Goal: Task Accomplishment & Management: Complete application form

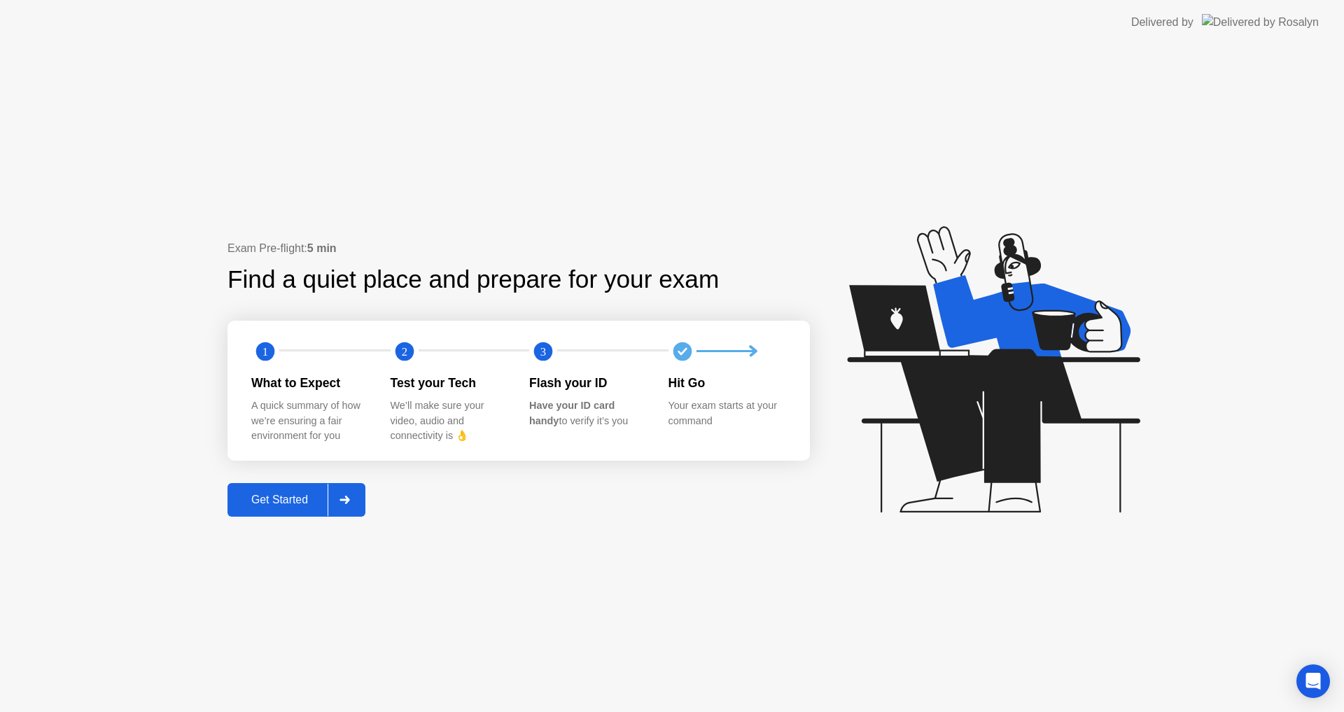
click at [323, 494] on div "Get Started" at bounding box center [280, 500] width 96 height 13
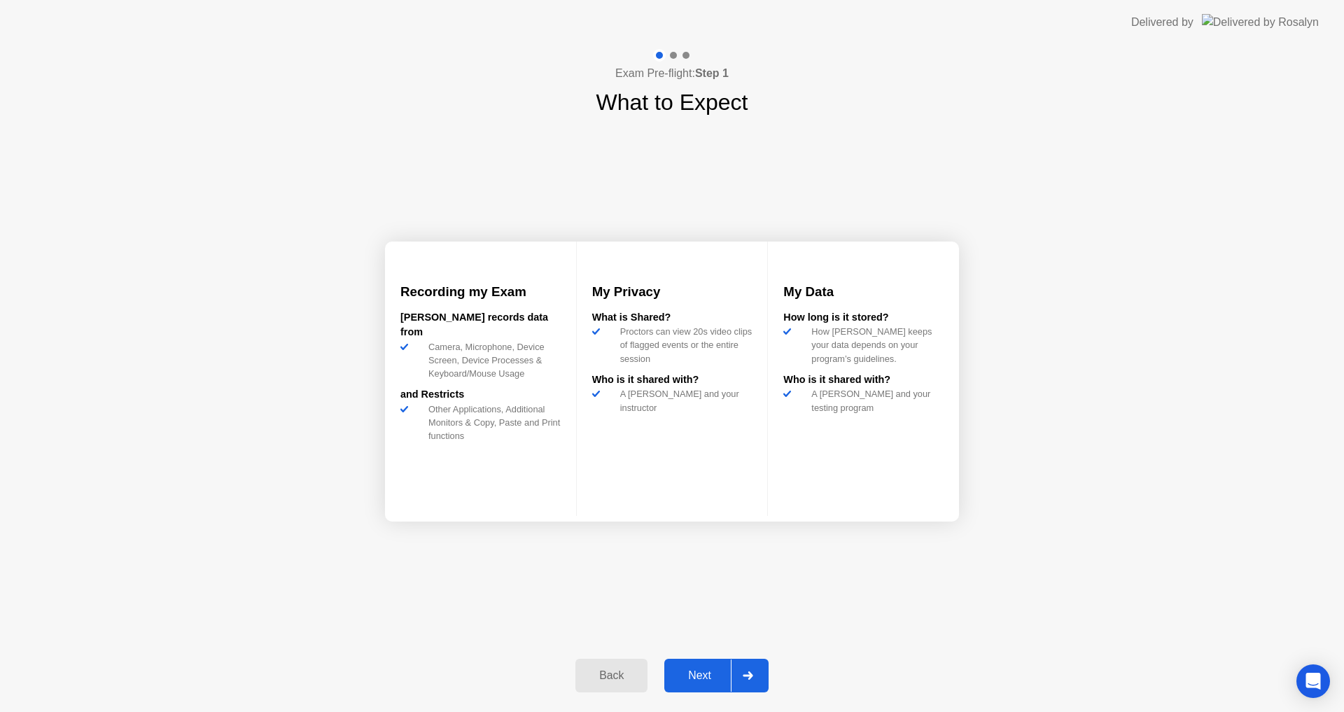
click at [709, 674] on div "Next" at bounding box center [700, 675] width 62 height 13
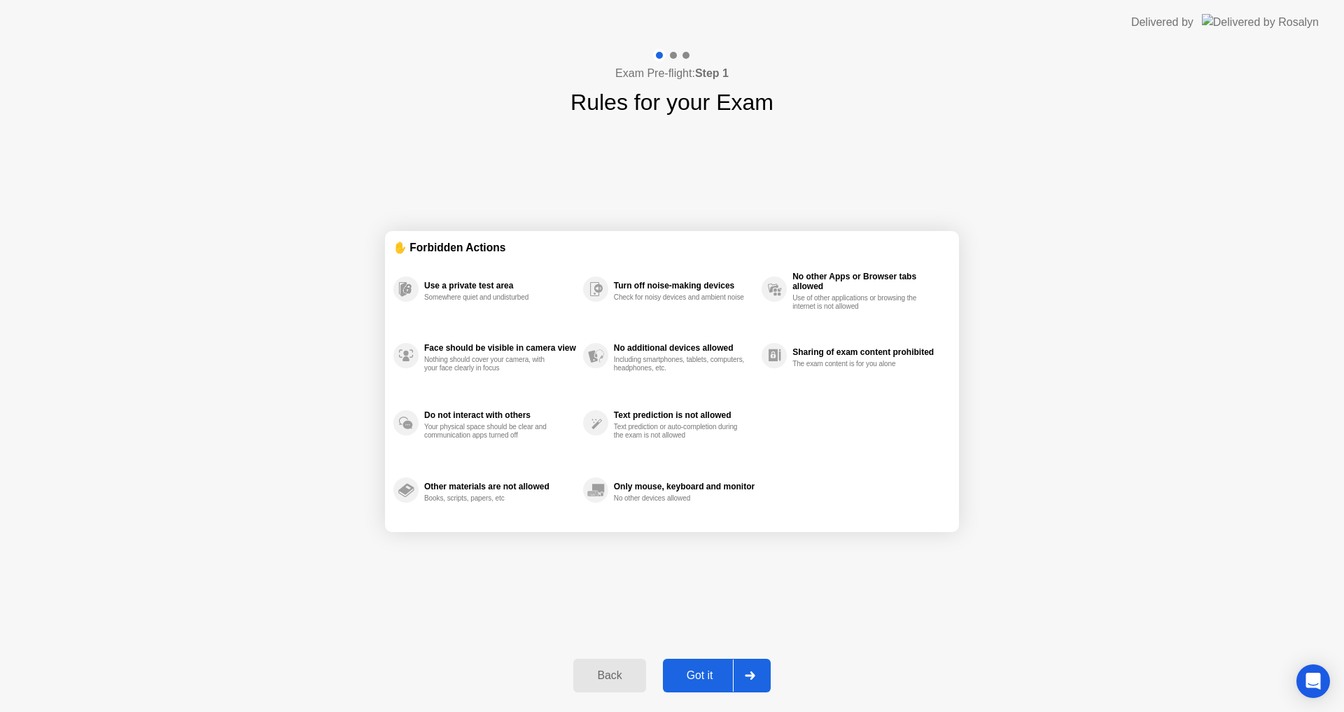
click at [709, 673] on div "Got it" at bounding box center [700, 675] width 66 height 13
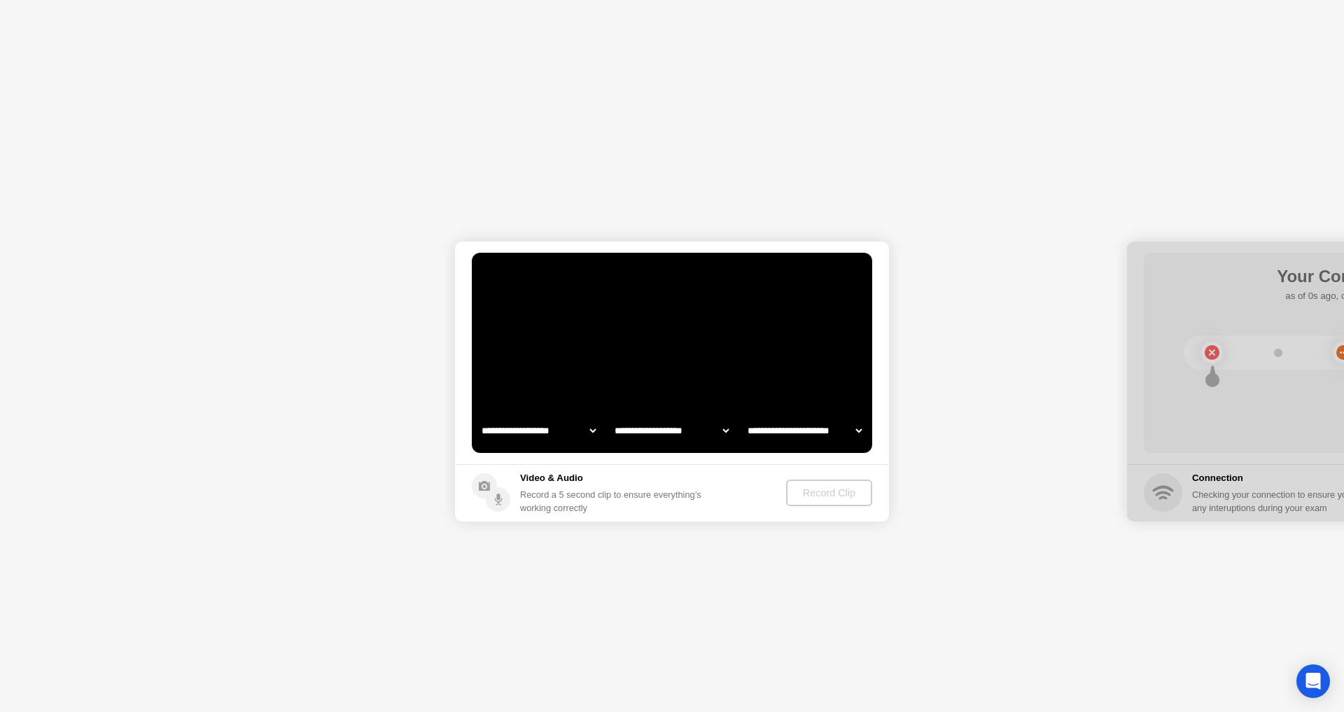
select select "**********"
select select "*******"
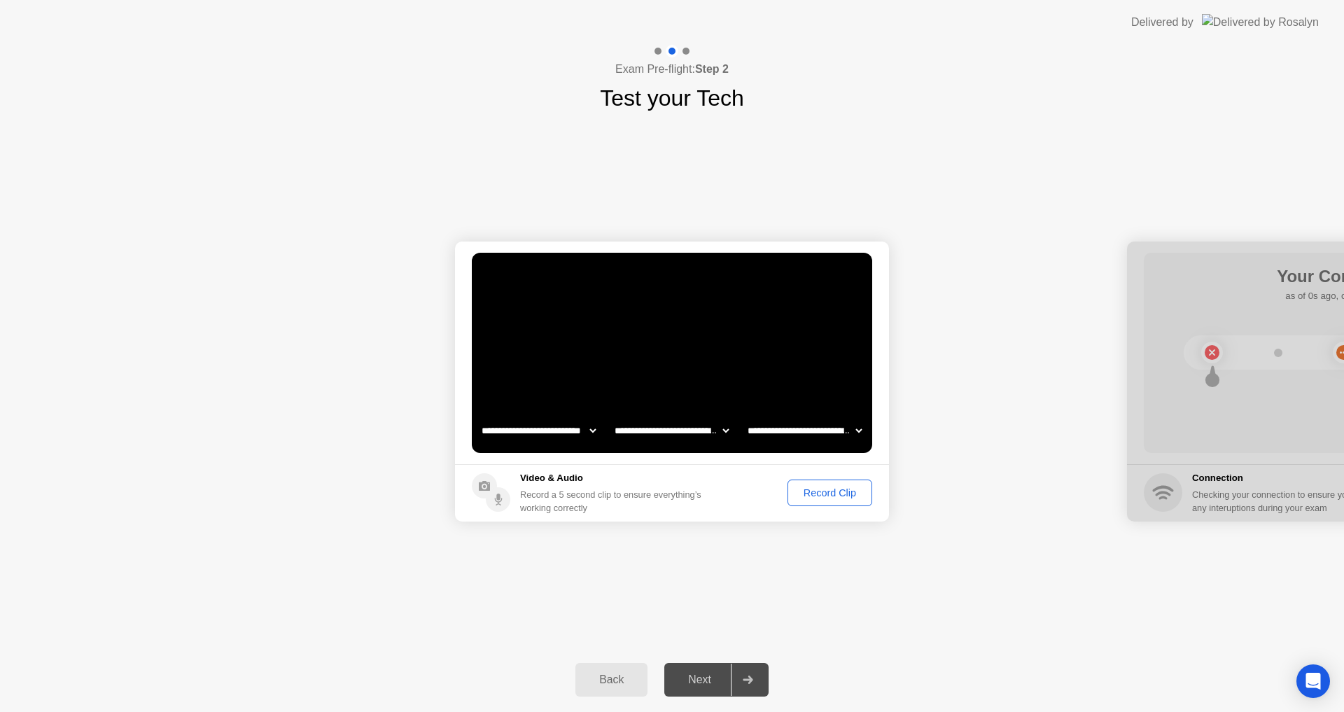
click at [813, 479] on footer "Video & Audio Record a 5 second clip to ensure everything’s working correctly R…" at bounding box center [672, 492] width 434 height 57
click at [820, 491] on div "Record Clip" at bounding box center [829, 492] width 75 height 11
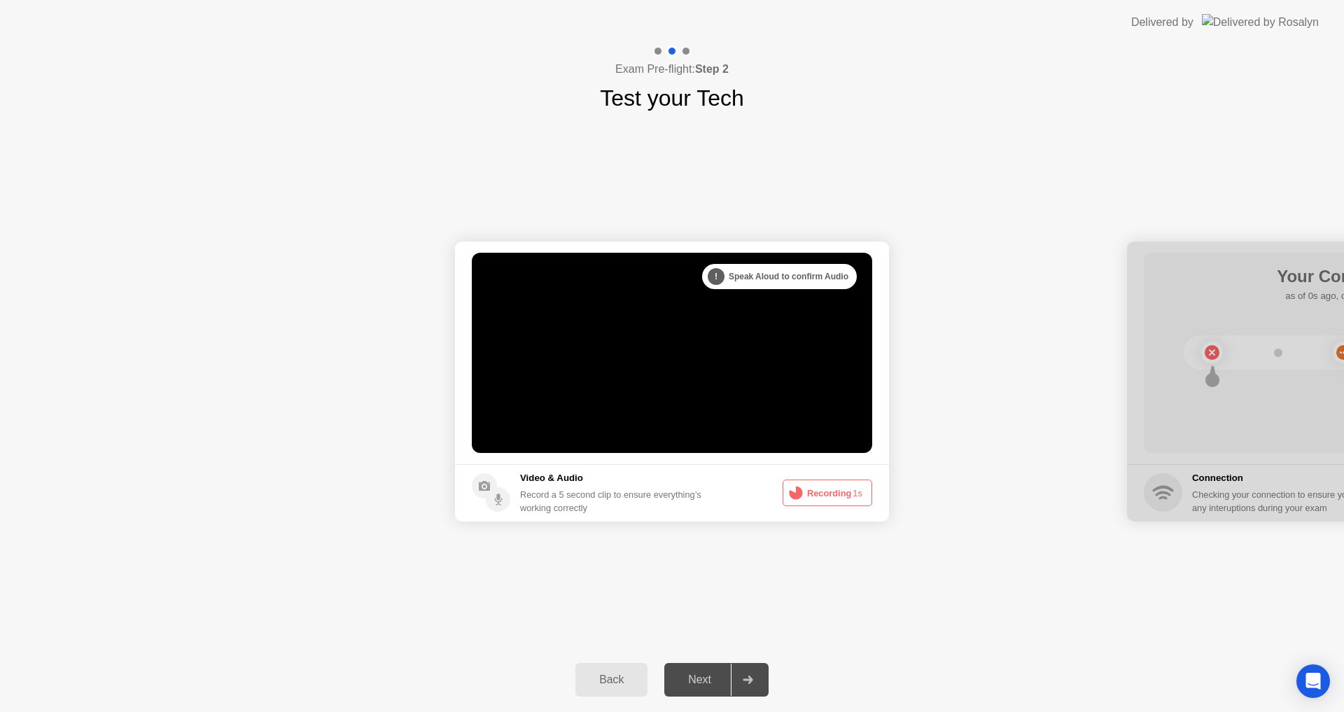
click at [820, 492] on button "Recording 1s" at bounding box center [828, 493] width 90 height 27
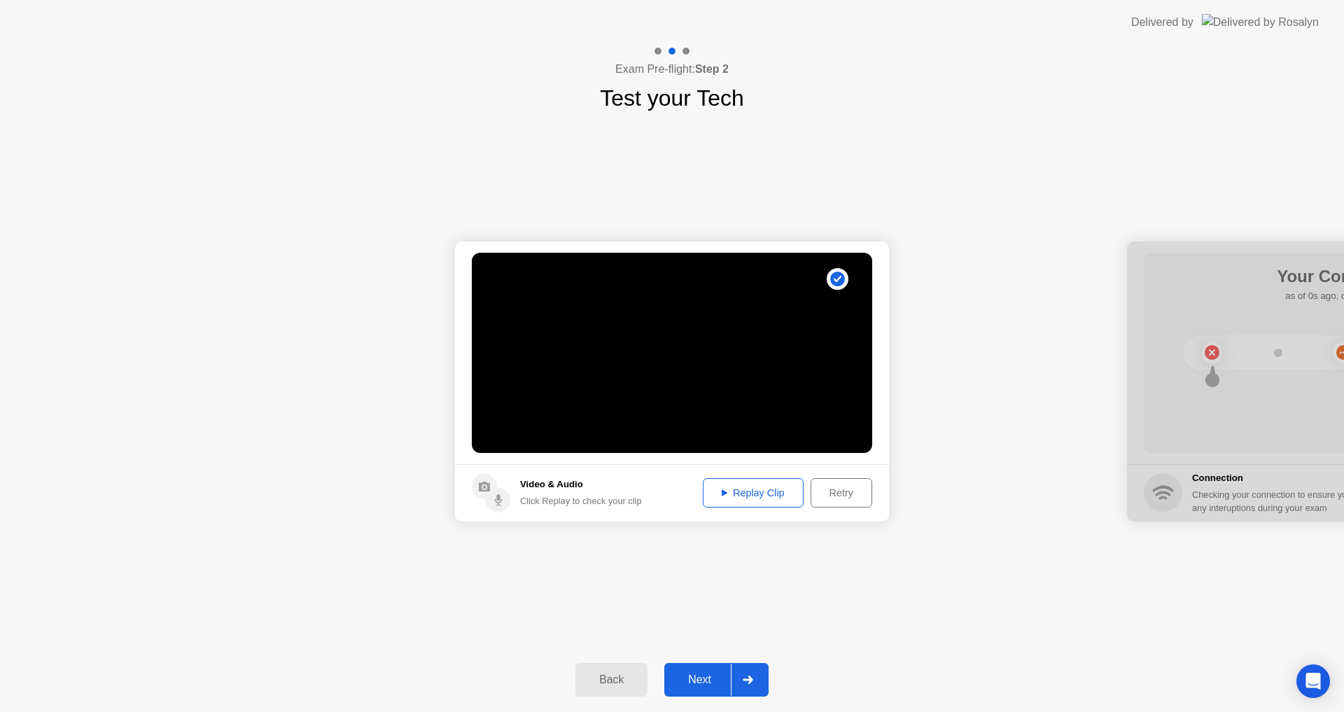
click at [757, 491] on div "Replay Clip" at bounding box center [753, 492] width 91 height 11
click at [765, 489] on div "Replay Clip" at bounding box center [753, 492] width 91 height 11
click at [851, 493] on div "Retry" at bounding box center [842, 492] width 52 height 11
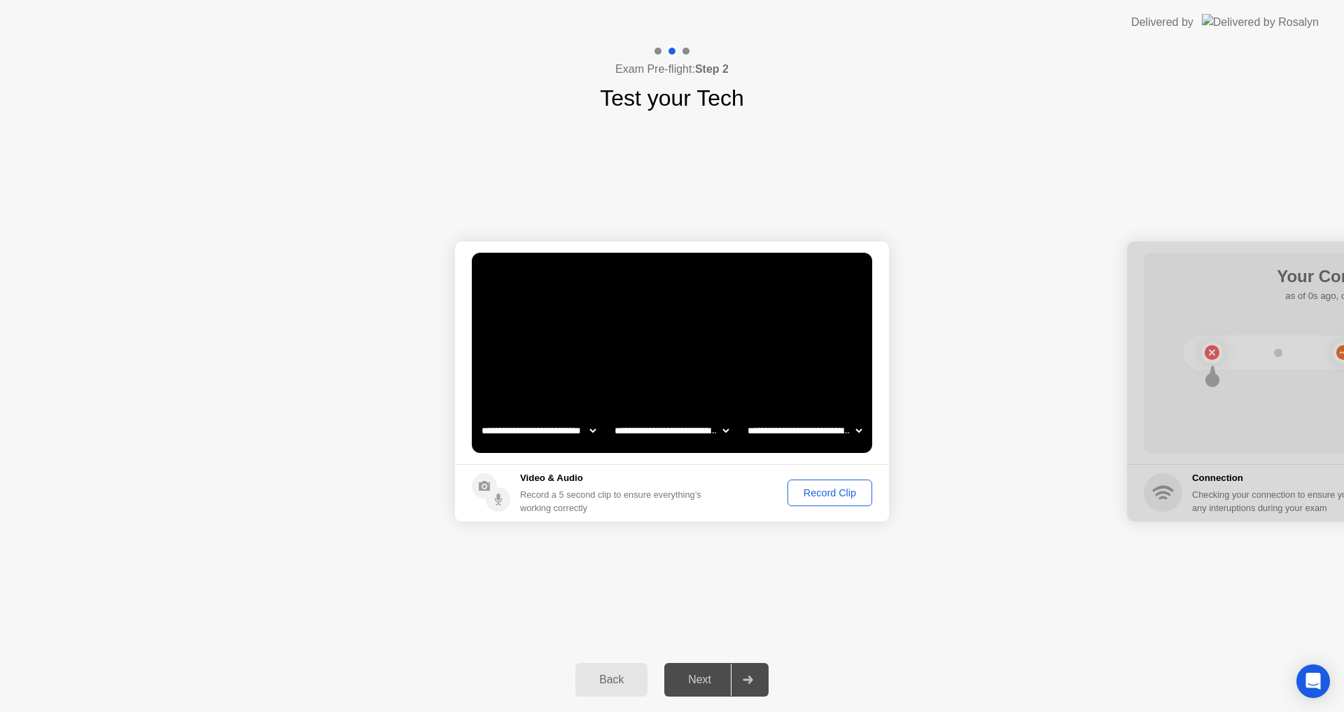
click at [851, 493] on div "Record Clip" at bounding box center [829, 492] width 75 height 11
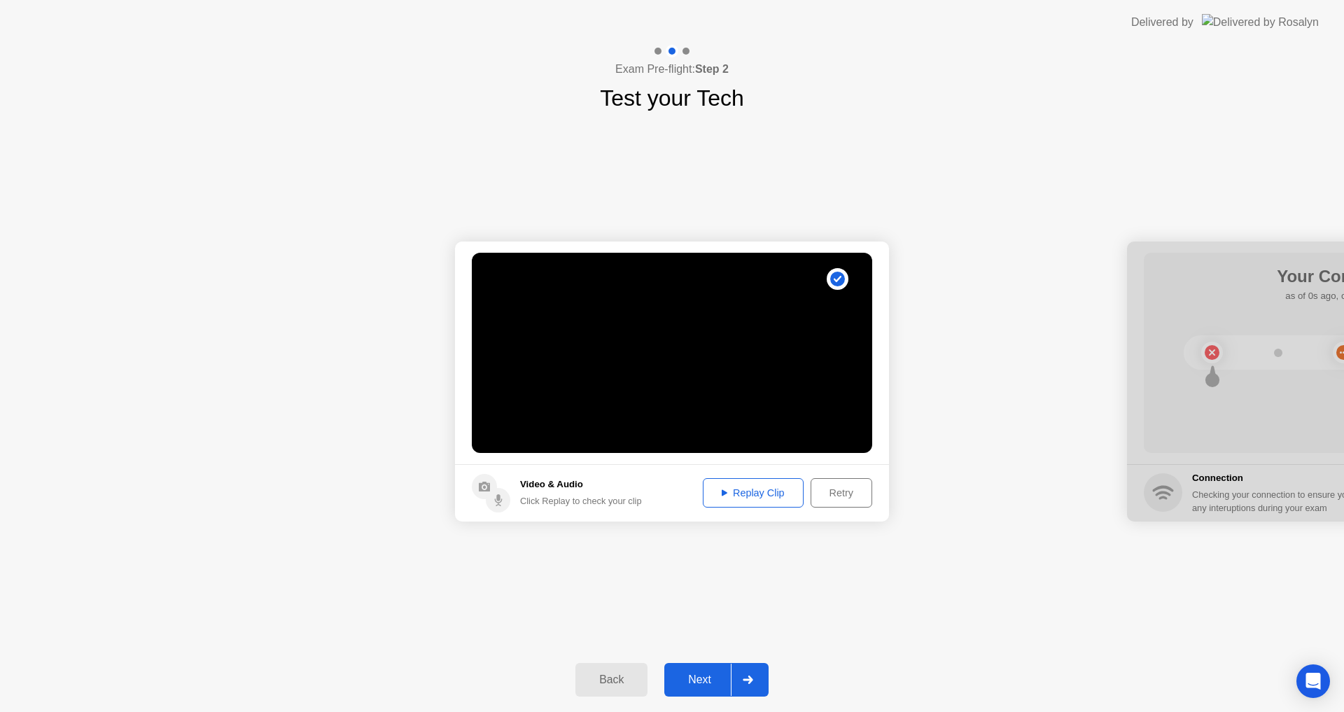
click at [776, 496] on div "Replay Clip" at bounding box center [753, 492] width 91 height 11
click at [711, 678] on div "Next" at bounding box center [700, 679] width 62 height 13
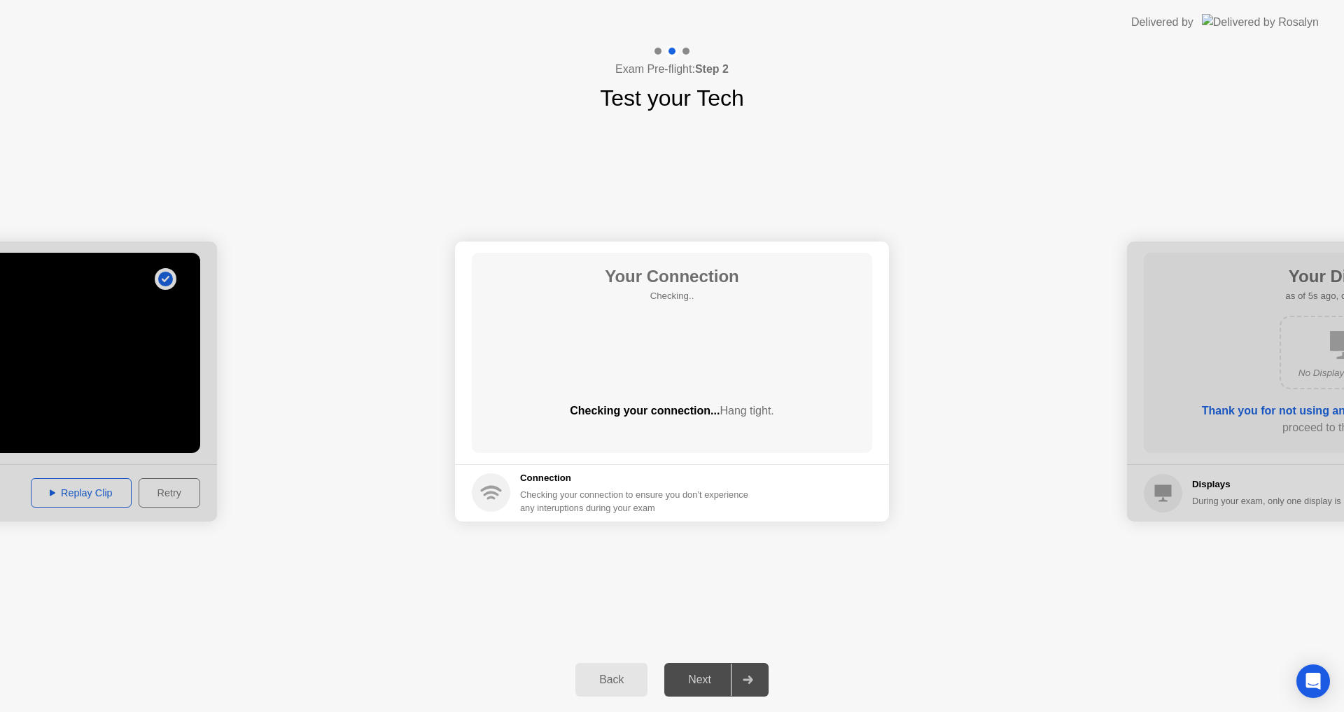
click at [704, 677] on div "Next" at bounding box center [700, 679] width 62 height 13
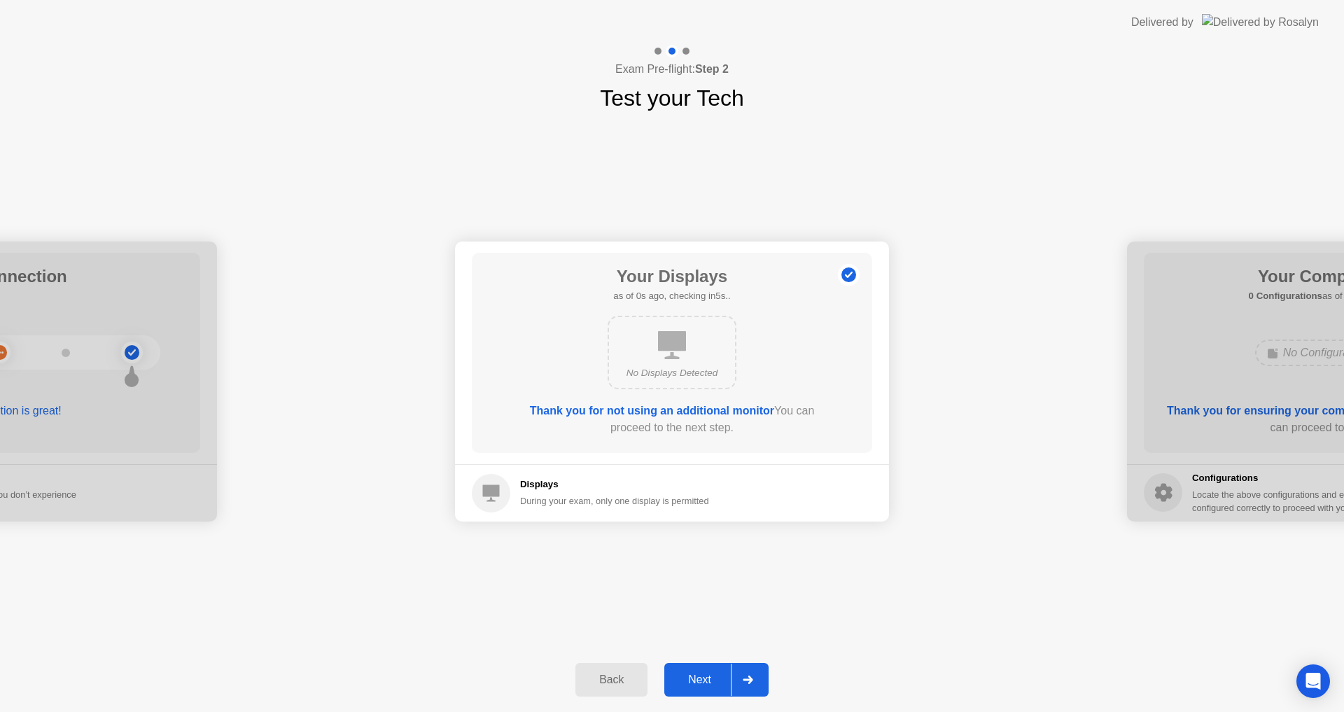
click at [704, 677] on div "Next" at bounding box center [700, 679] width 62 height 13
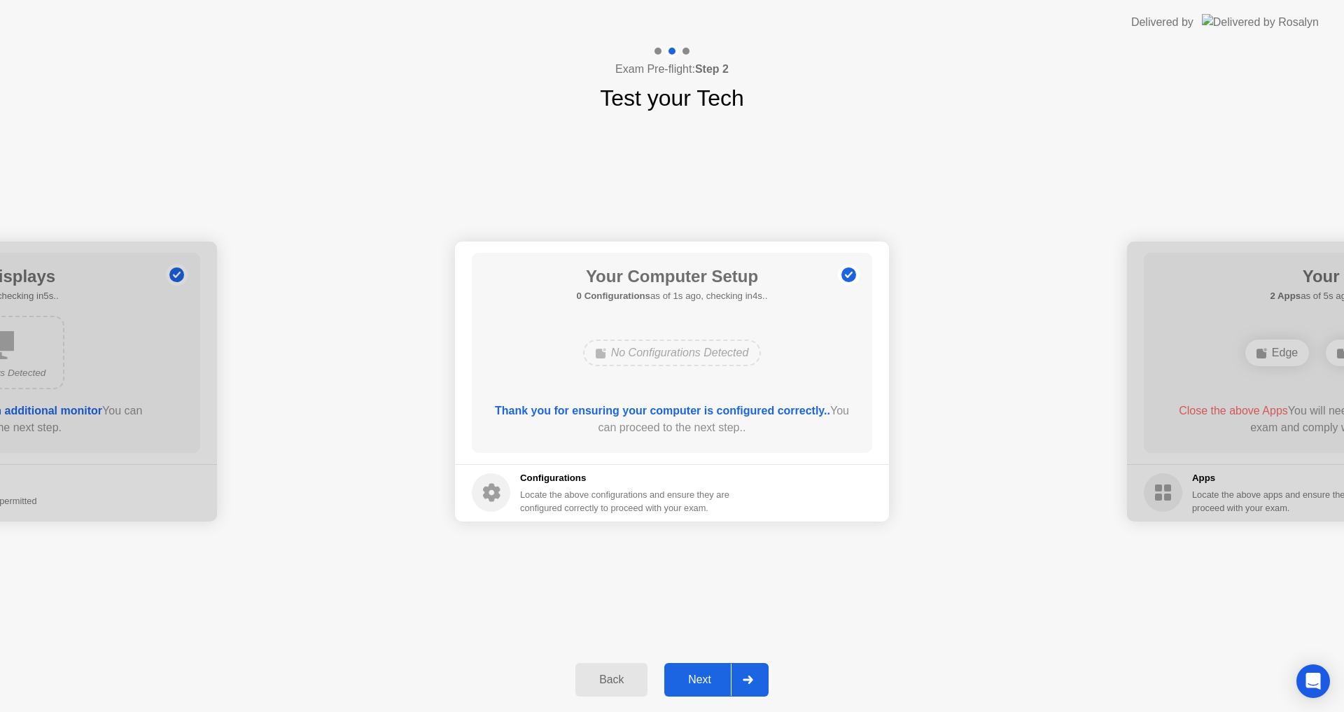
click at [704, 677] on div "Next" at bounding box center [700, 679] width 62 height 13
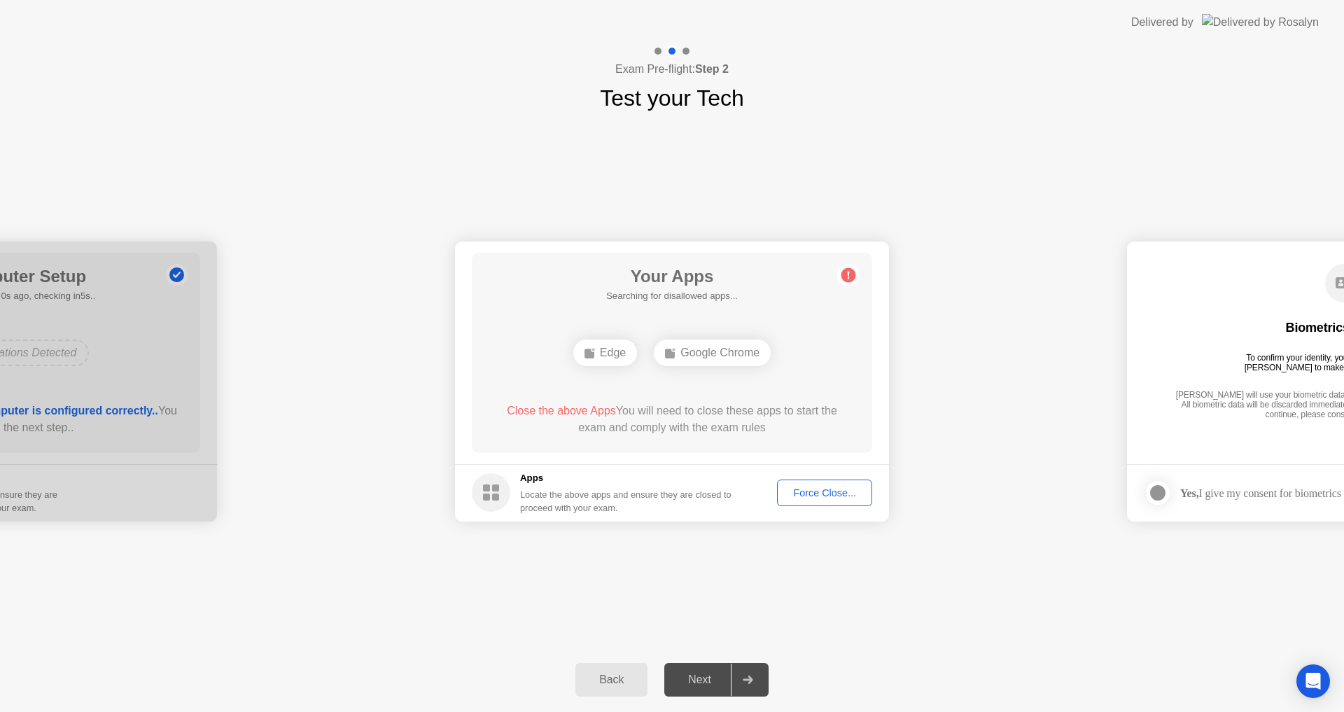
click at [852, 480] on button "Force Close..." at bounding box center [824, 493] width 95 height 27
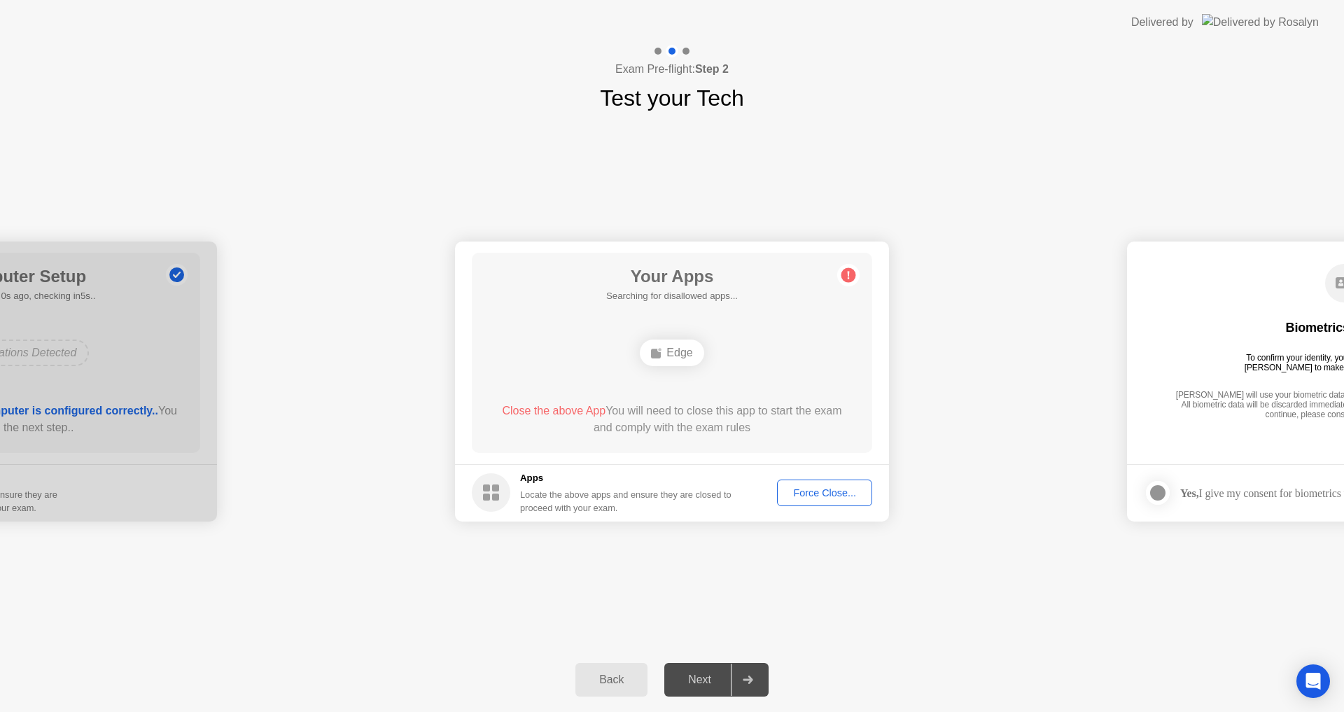
click at [704, 372] on div "Your Apps Searching for disallowed apps... Edge Close the above App You will ne…" at bounding box center [672, 353] width 400 height 200
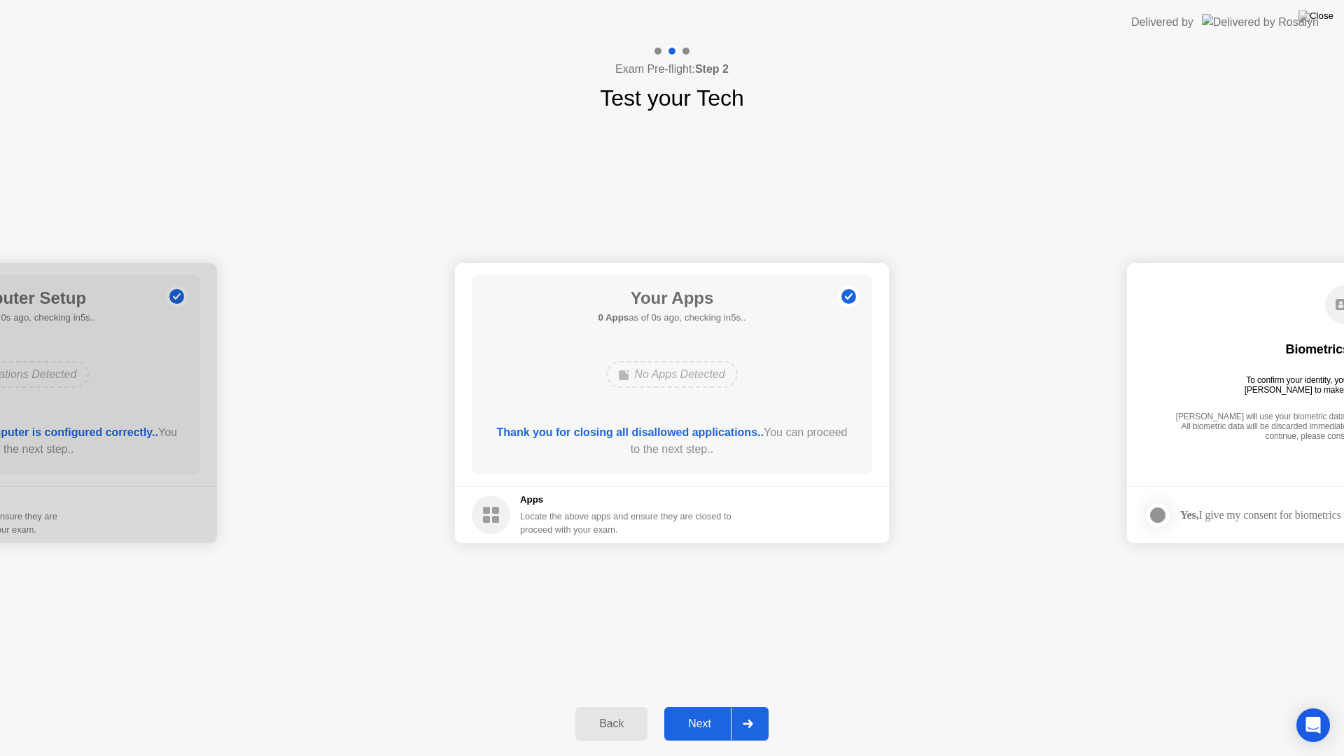
drag, startPoint x: 683, startPoint y: 349, endPoint x: 683, endPoint y: 365, distance: 16.1
click at [683, 365] on div "No Apps Detected" at bounding box center [671, 374] width 131 height 27
click at [675, 370] on div "No Apps Detected" at bounding box center [671, 374] width 131 height 27
click at [692, 711] on div "Next" at bounding box center [700, 724] width 62 height 13
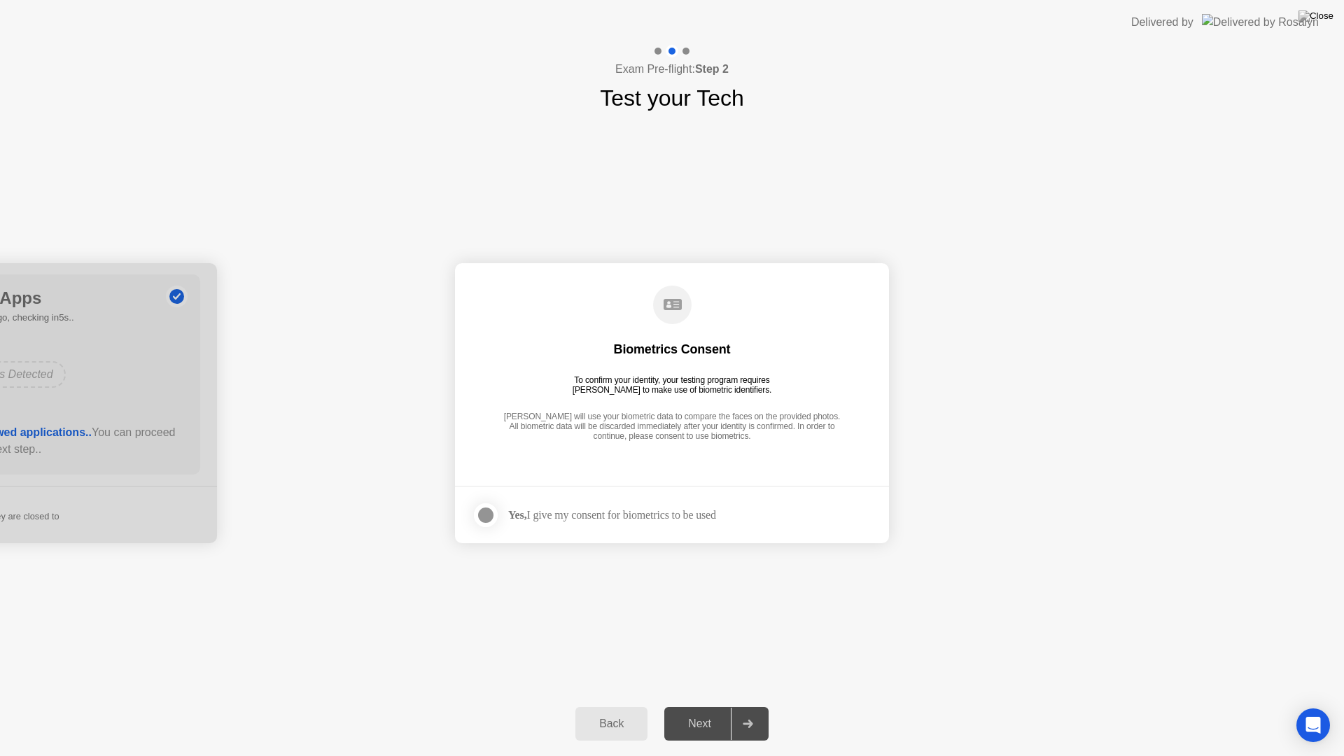
click at [488, 521] on div at bounding box center [485, 515] width 17 height 17
click at [690, 711] on button "Next" at bounding box center [716, 724] width 104 height 34
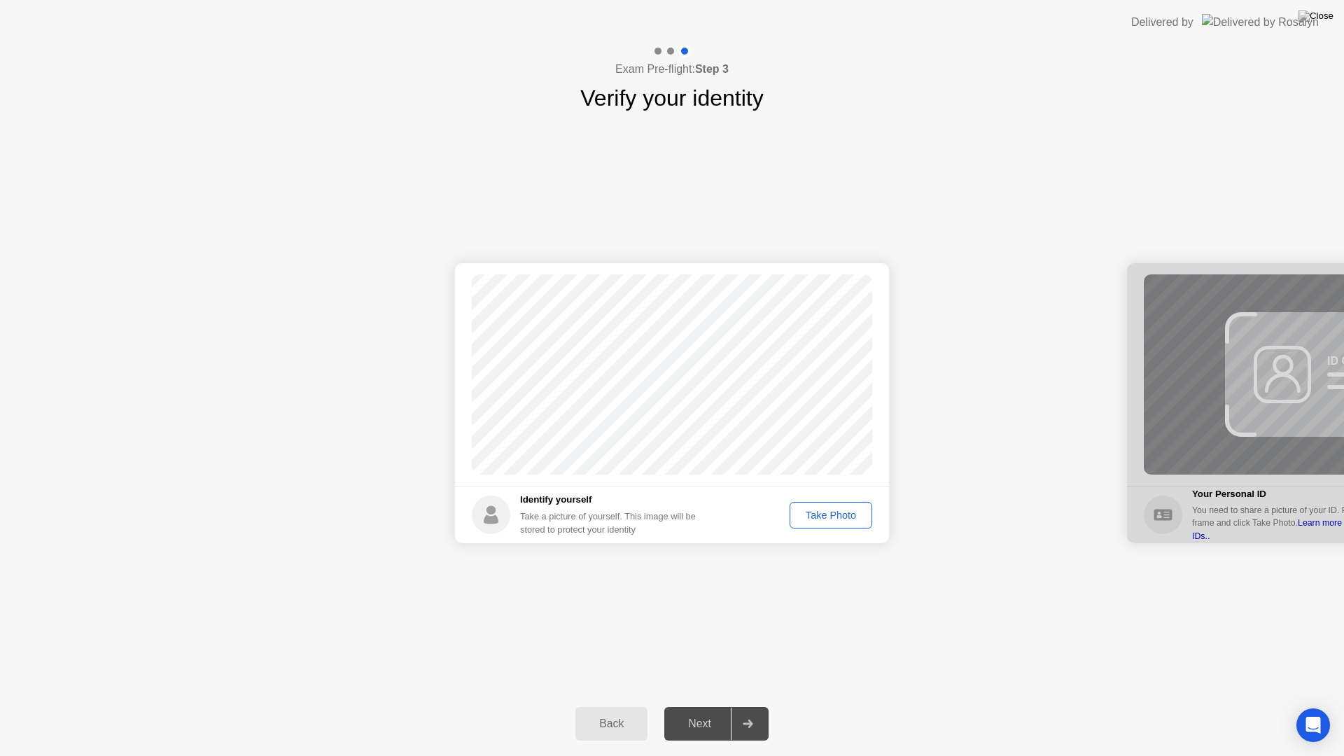
click at [829, 514] on div "Take Photo" at bounding box center [831, 515] width 73 height 11
click at [706, 711] on div "Next" at bounding box center [700, 724] width 62 height 13
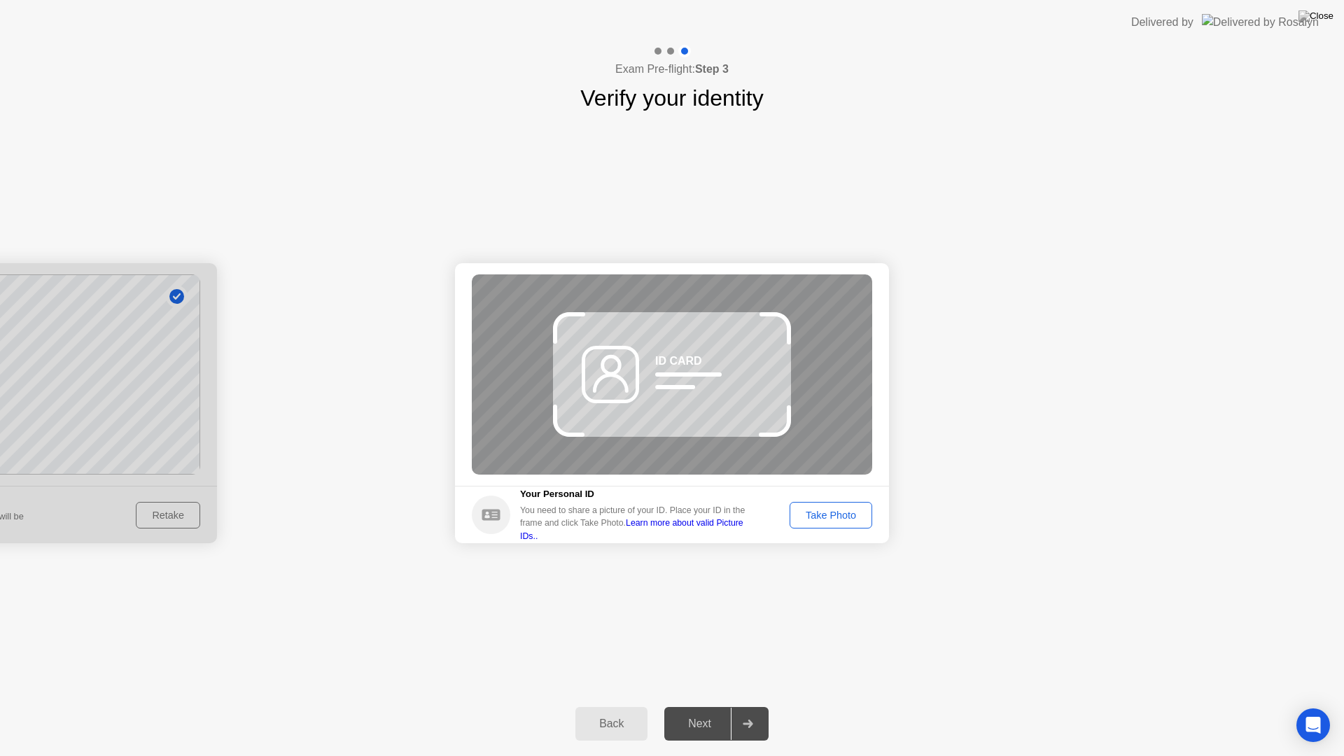
click at [825, 515] on div "Take Photo" at bounding box center [831, 515] width 73 height 11
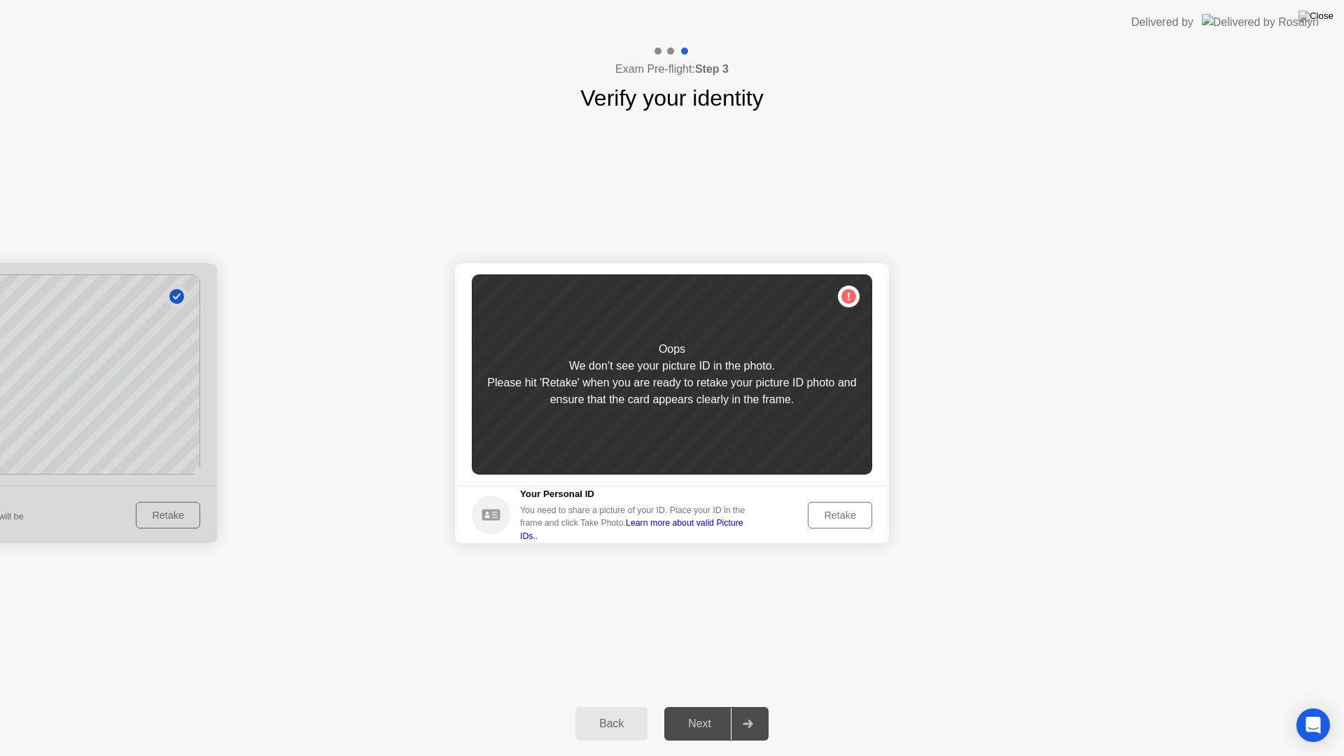
click at [851, 503] on button "Retake" at bounding box center [840, 515] width 64 height 27
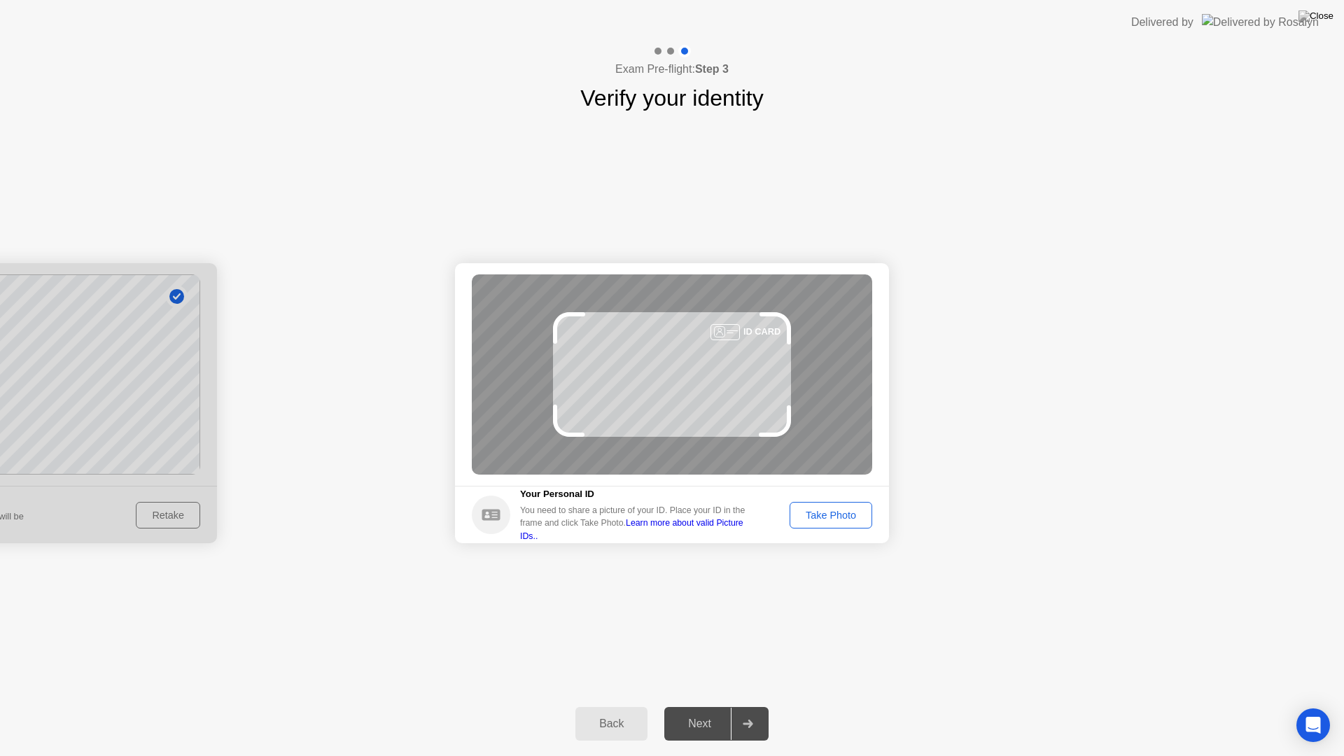
click at [830, 512] on div "Take Photo" at bounding box center [831, 515] width 73 height 11
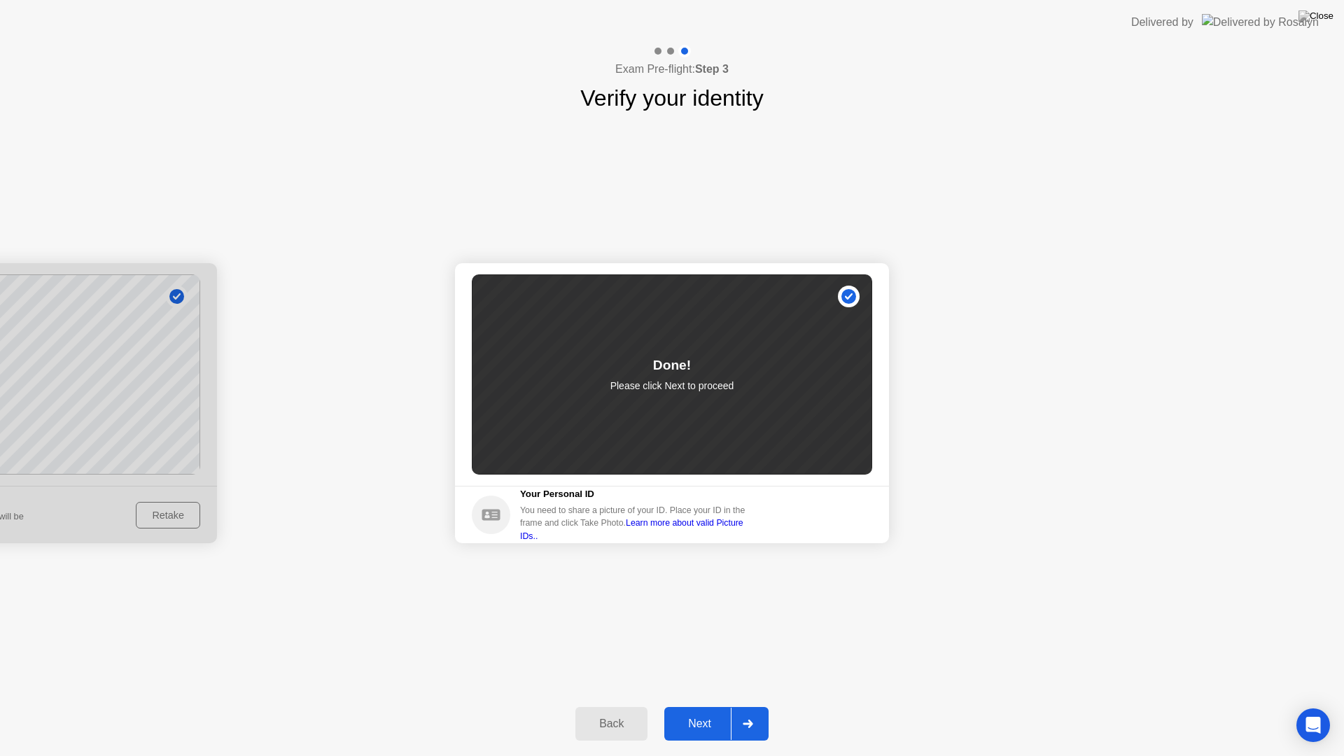
click at [708, 709] on button "Next" at bounding box center [716, 724] width 104 height 34
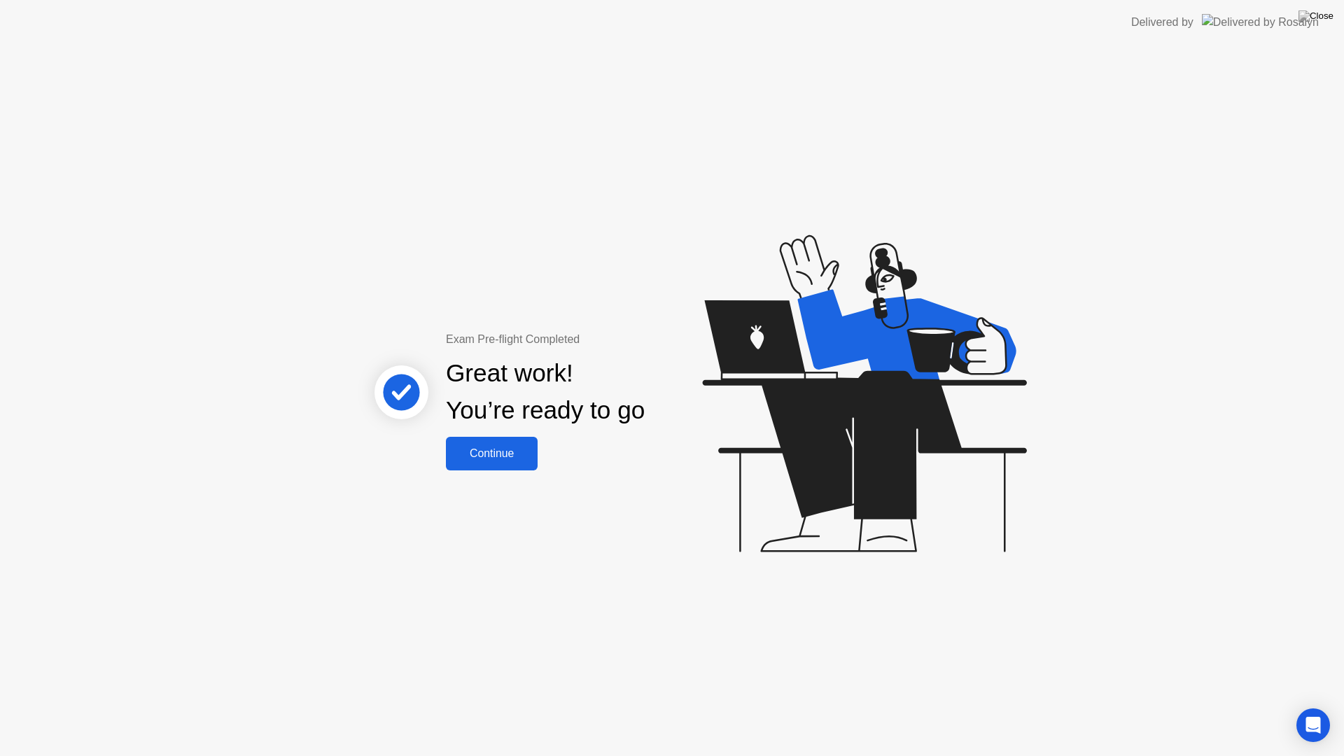
click at [517, 458] on div "Continue" at bounding box center [491, 453] width 83 height 13
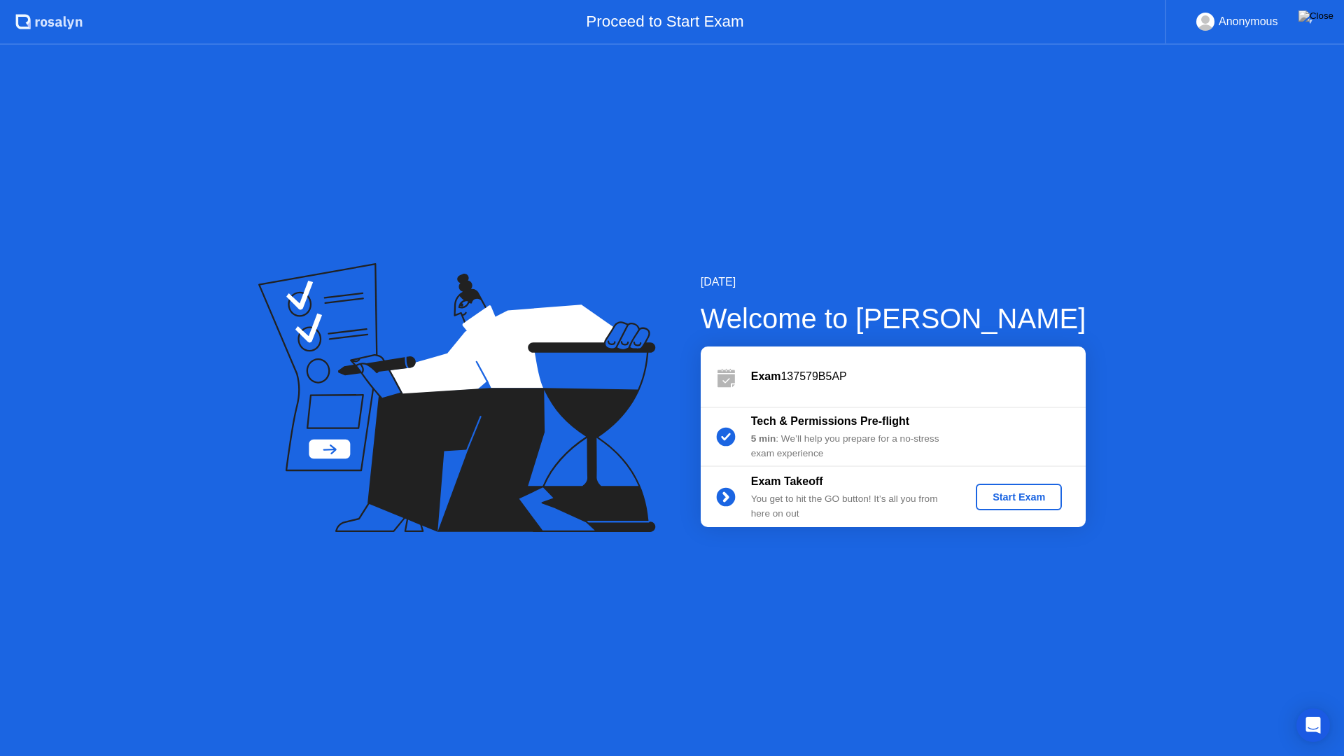
click at [991, 503] on div "Start Exam" at bounding box center [1018, 496] width 75 height 11
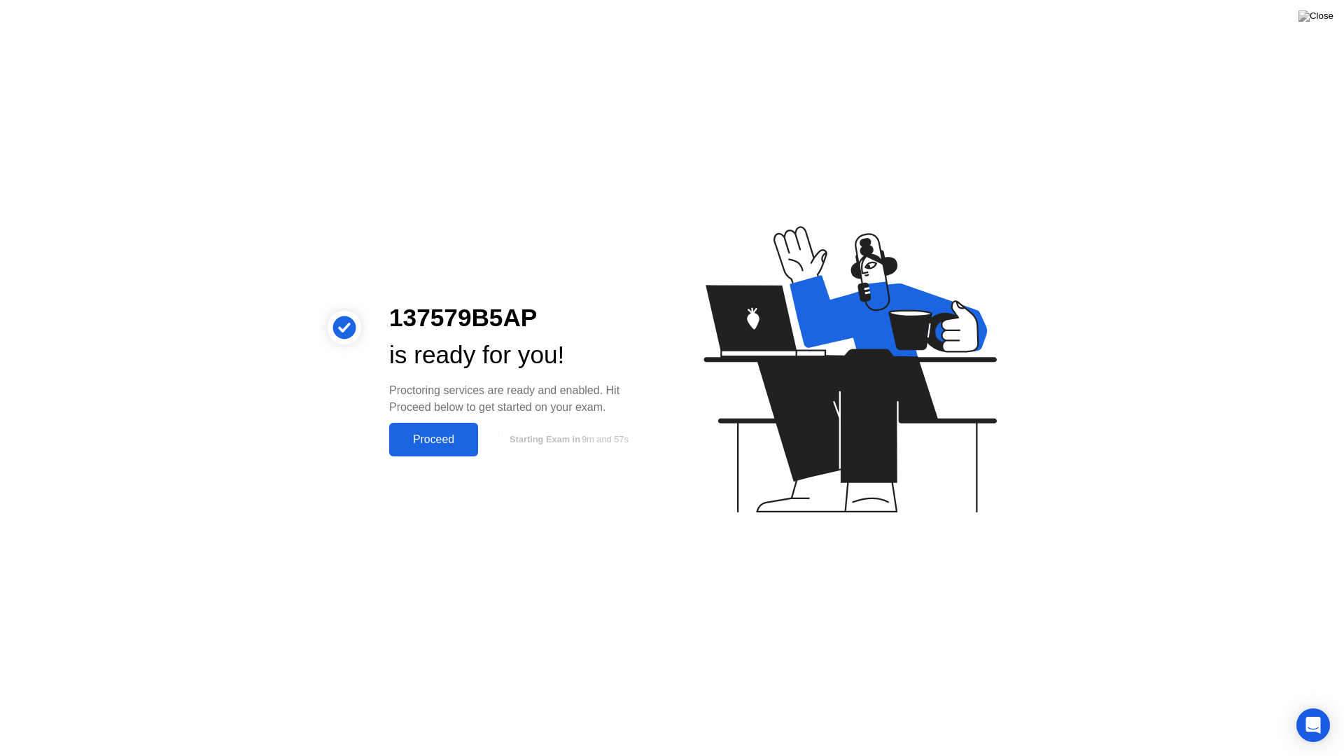
click at [447, 449] on button "Proceed" at bounding box center [433, 440] width 89 height 34
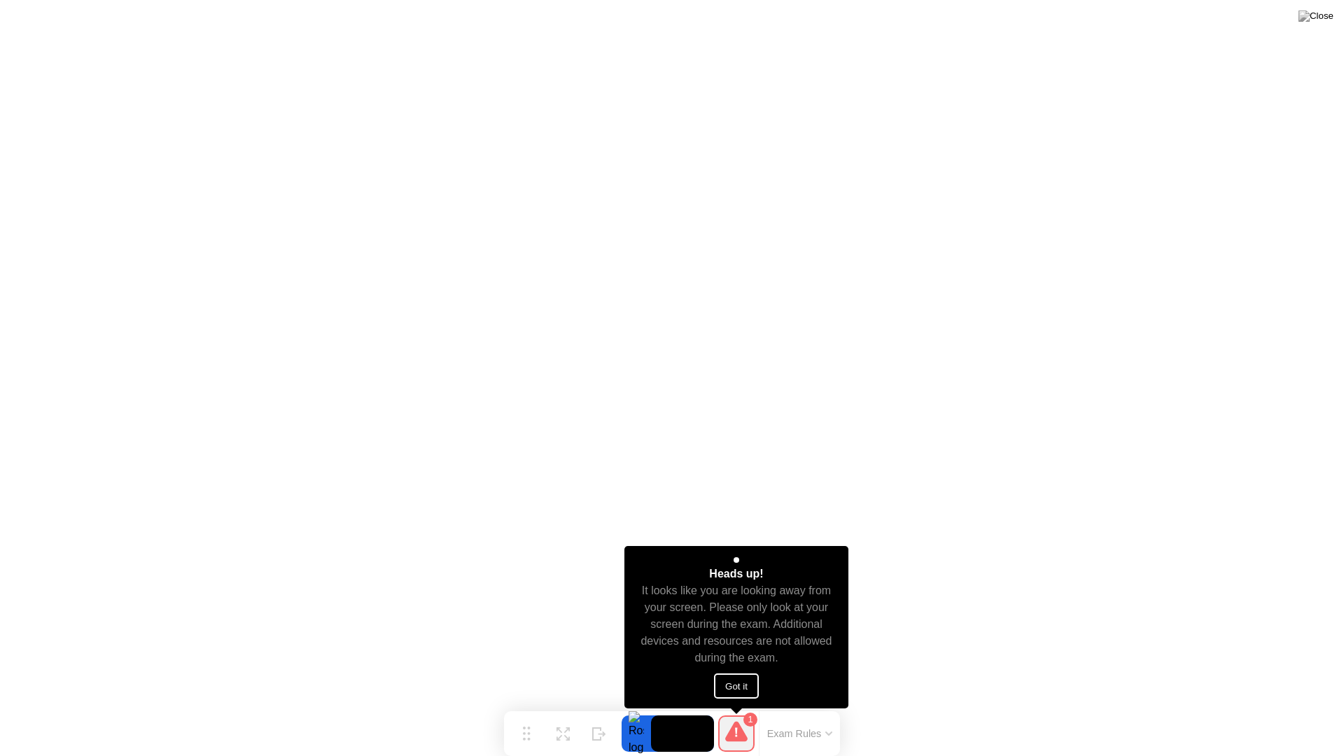
click at [734, 680] on button "Got it" at bounding box center [736, 685] width 45 height 25
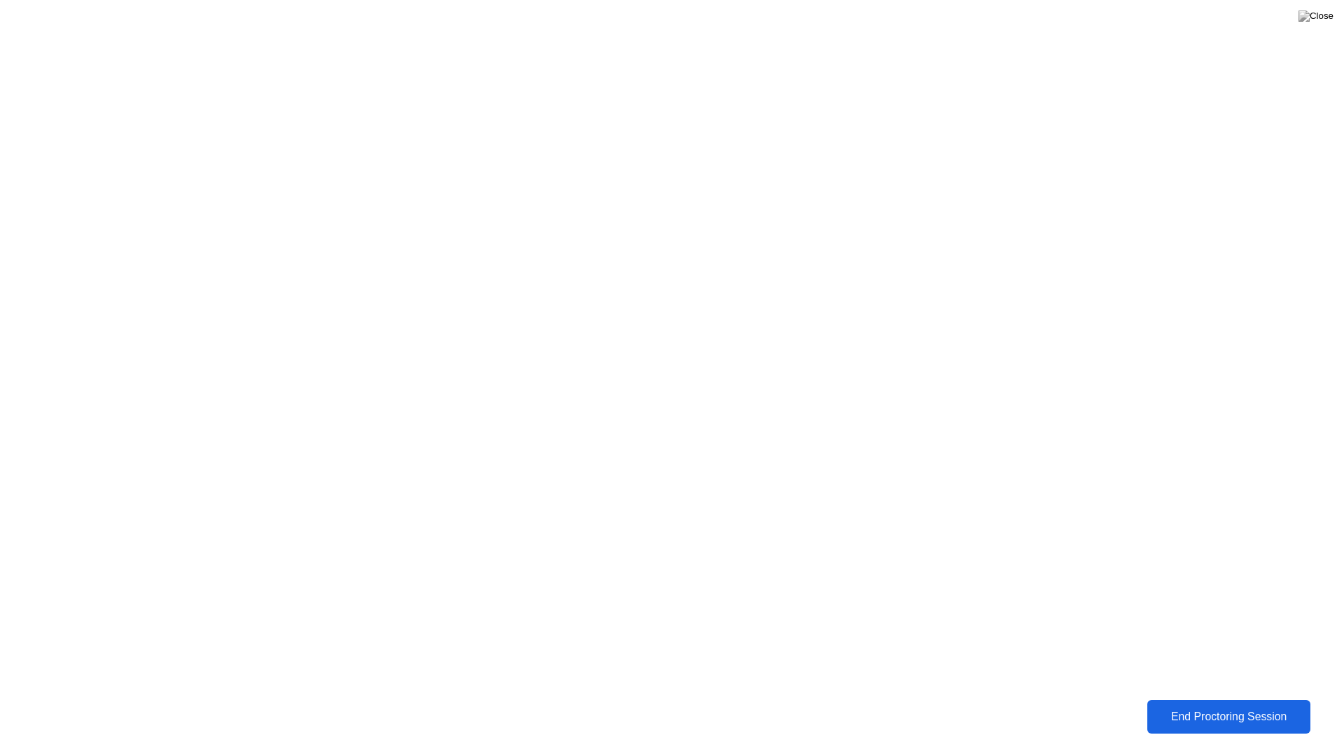
click at [1194, 708] on button "End Proctoring Session" at bounding box center [1229, 717] width 164 height 34
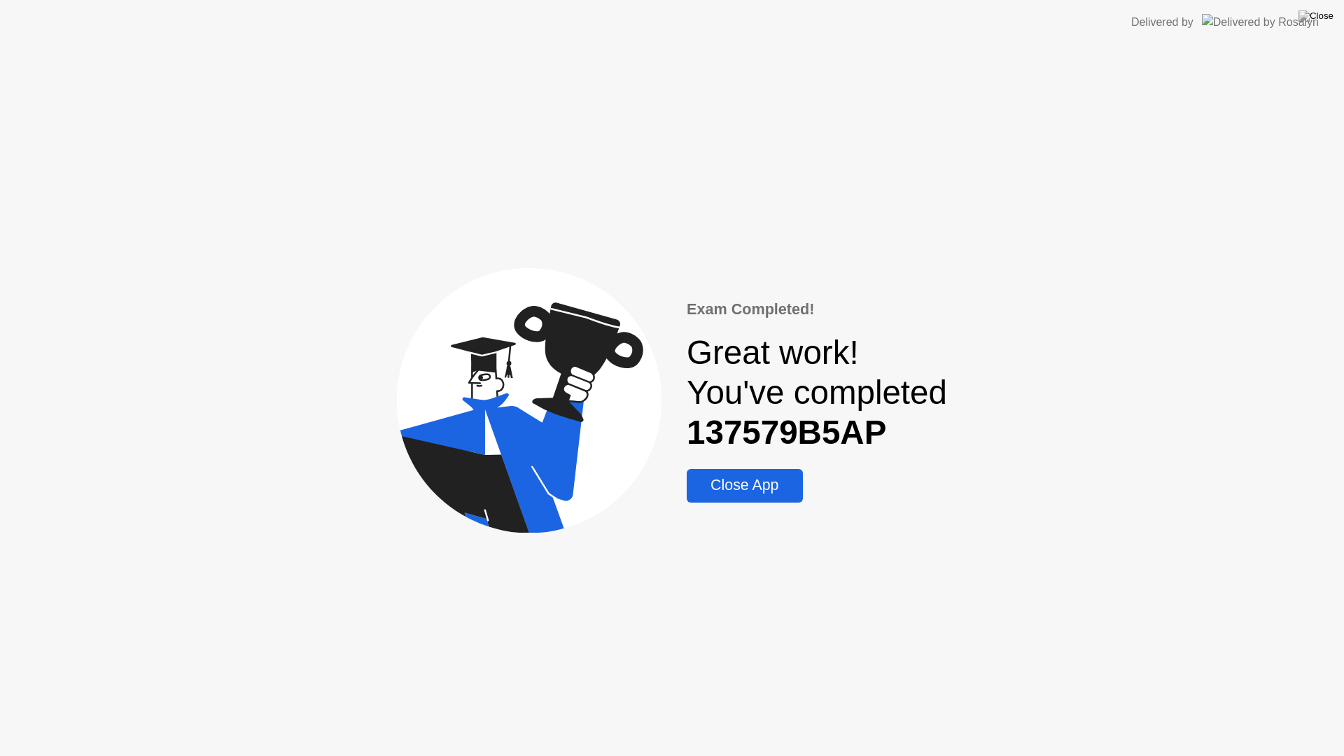
click at [769, 480] on div "Close App" at bounding box center [744, 486] width 107 height 18
